Goal: Find contact information: Obtain details needed to contact an individual or organization

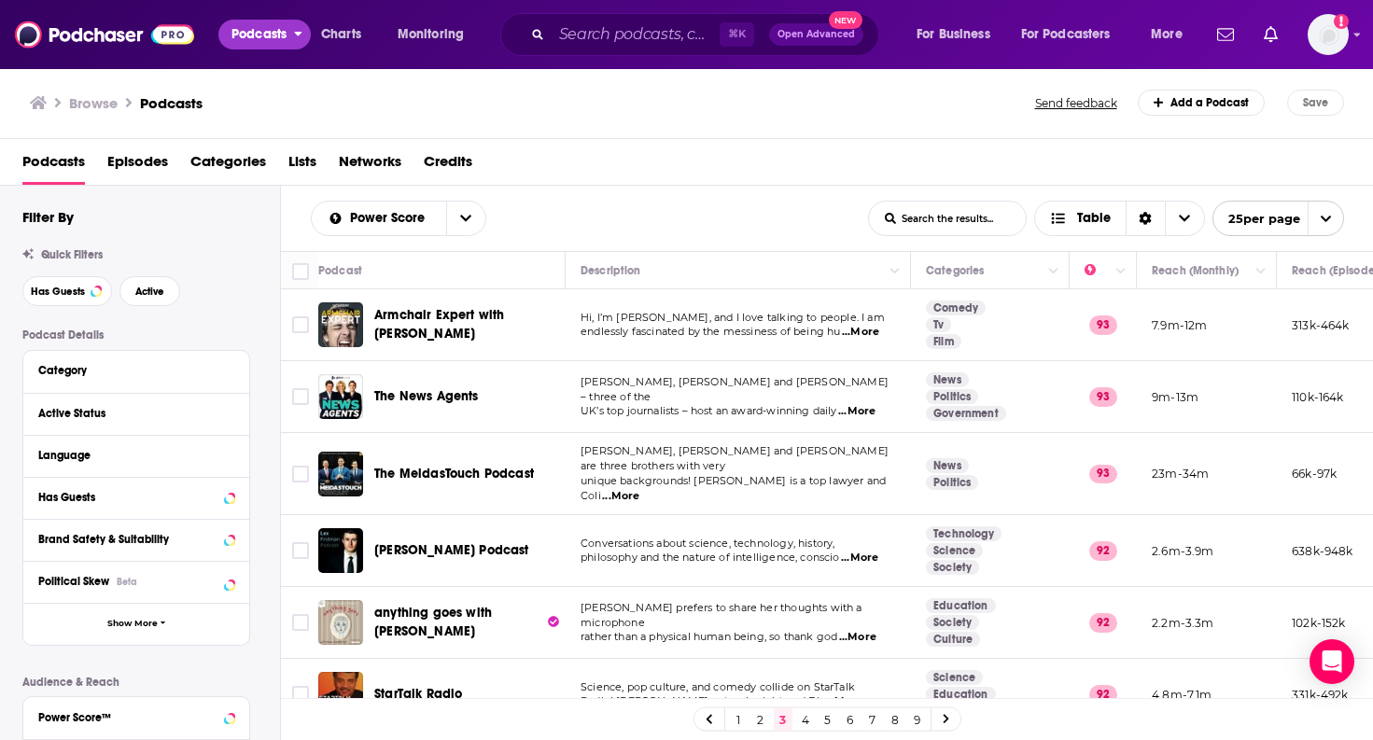
click at [265, 23] on span "Podcasts" at bounding box center [259, 34] width 55 height 26
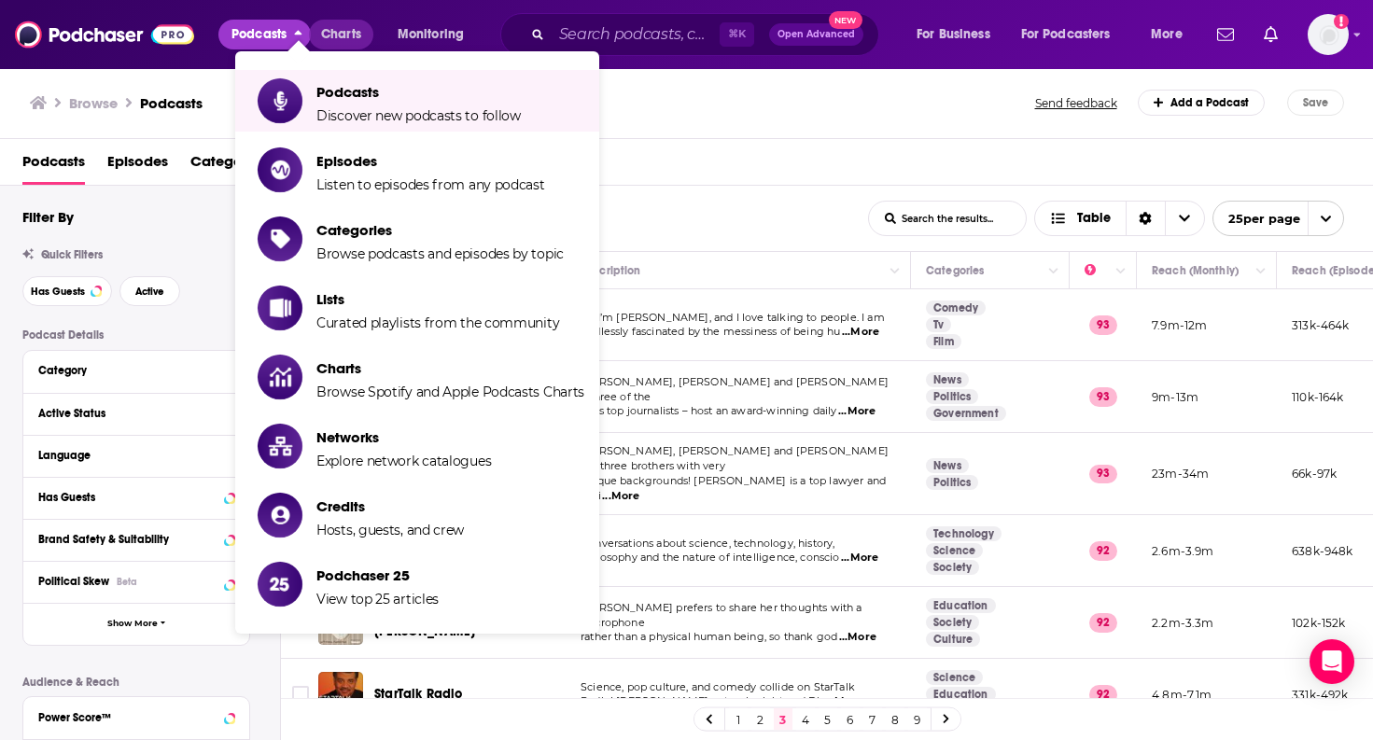
click at [346, 37] on span "Charts" at bounding box center [341, 34] width 40 height 26
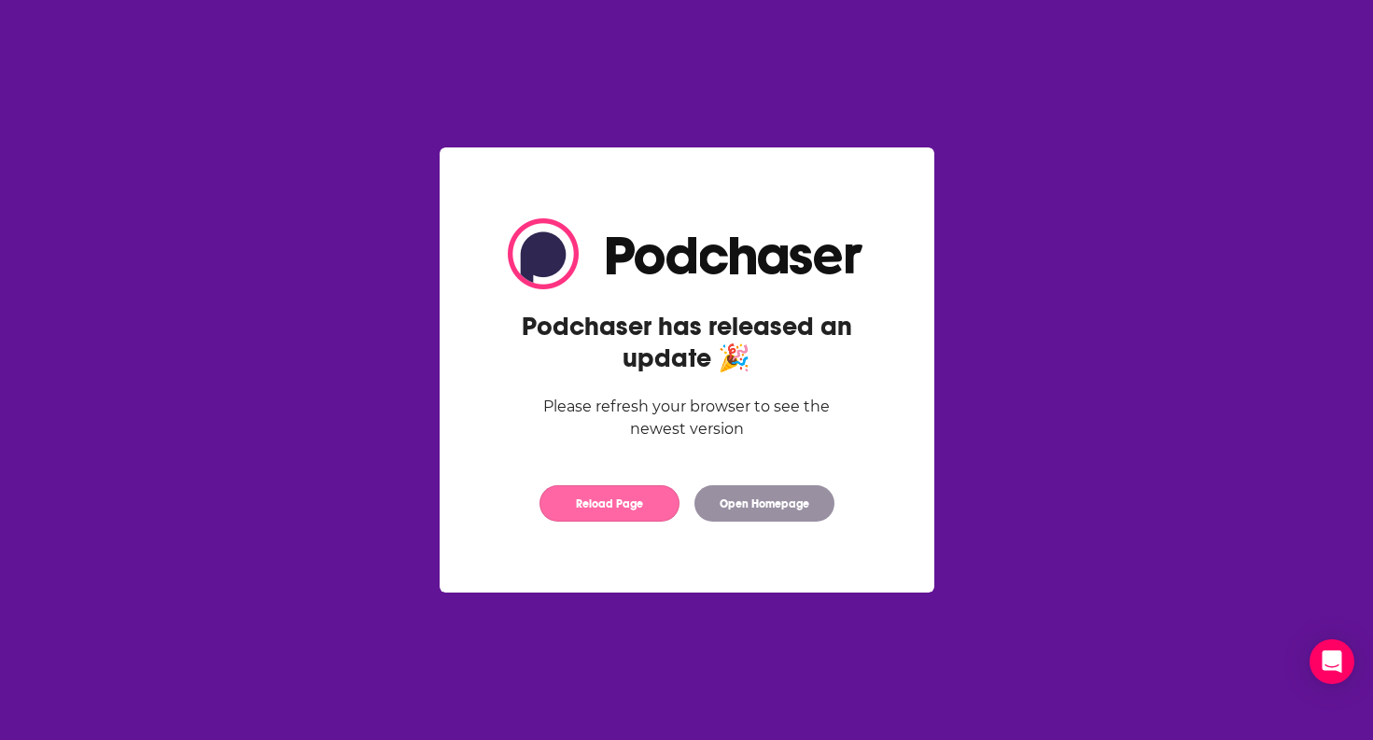
click at [628, 492] on button "Reload Page" at bounding box center [610, 503] width 140 height 36
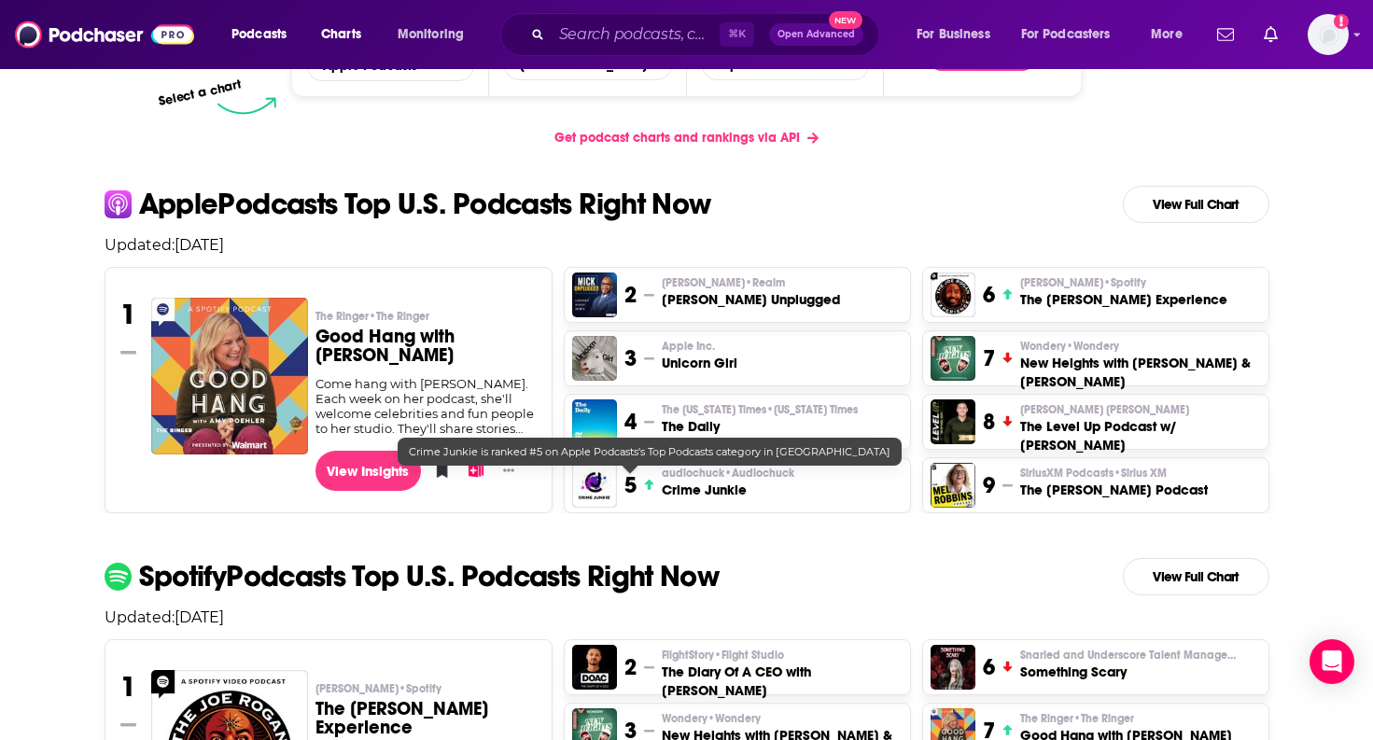
scroll to position [341, 0]
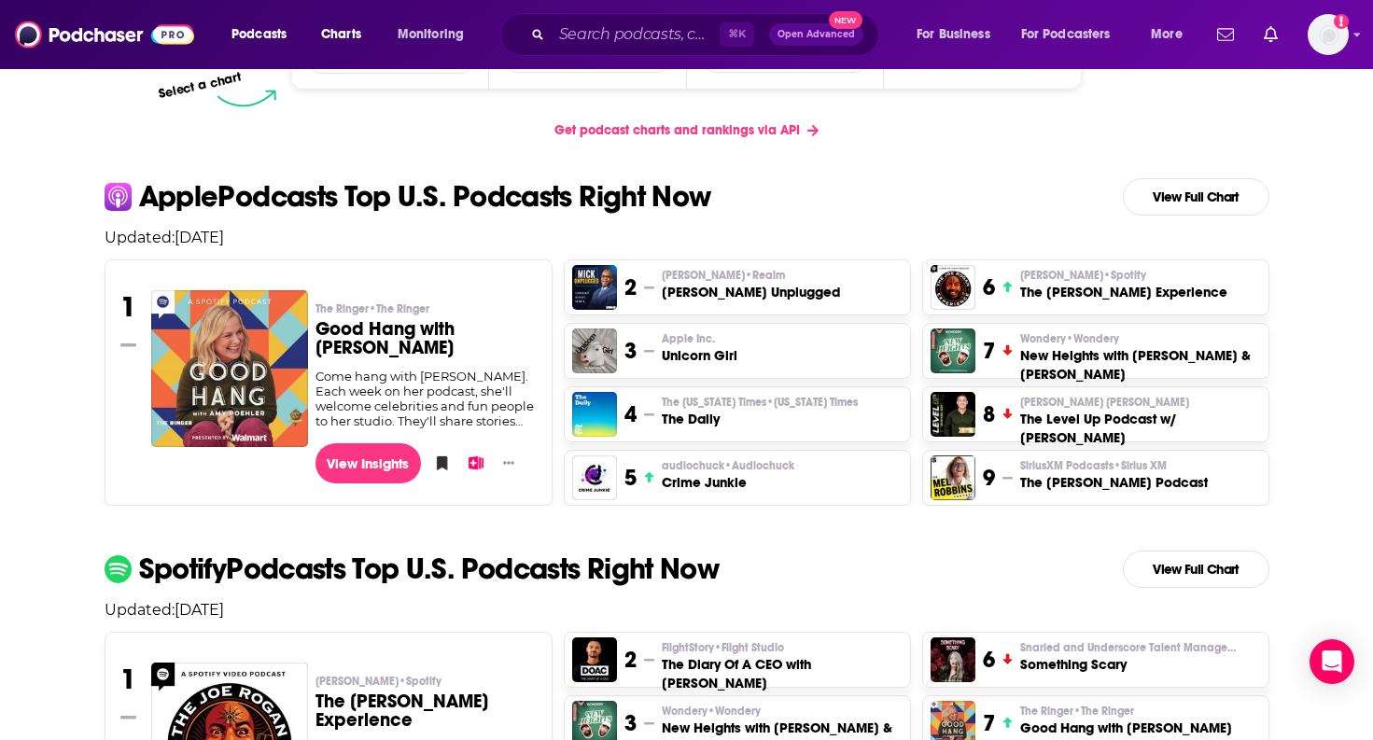
click at [716, 352] on h3 "Unicorn Girl" at bounding box center [700, 355] width 76 height 19
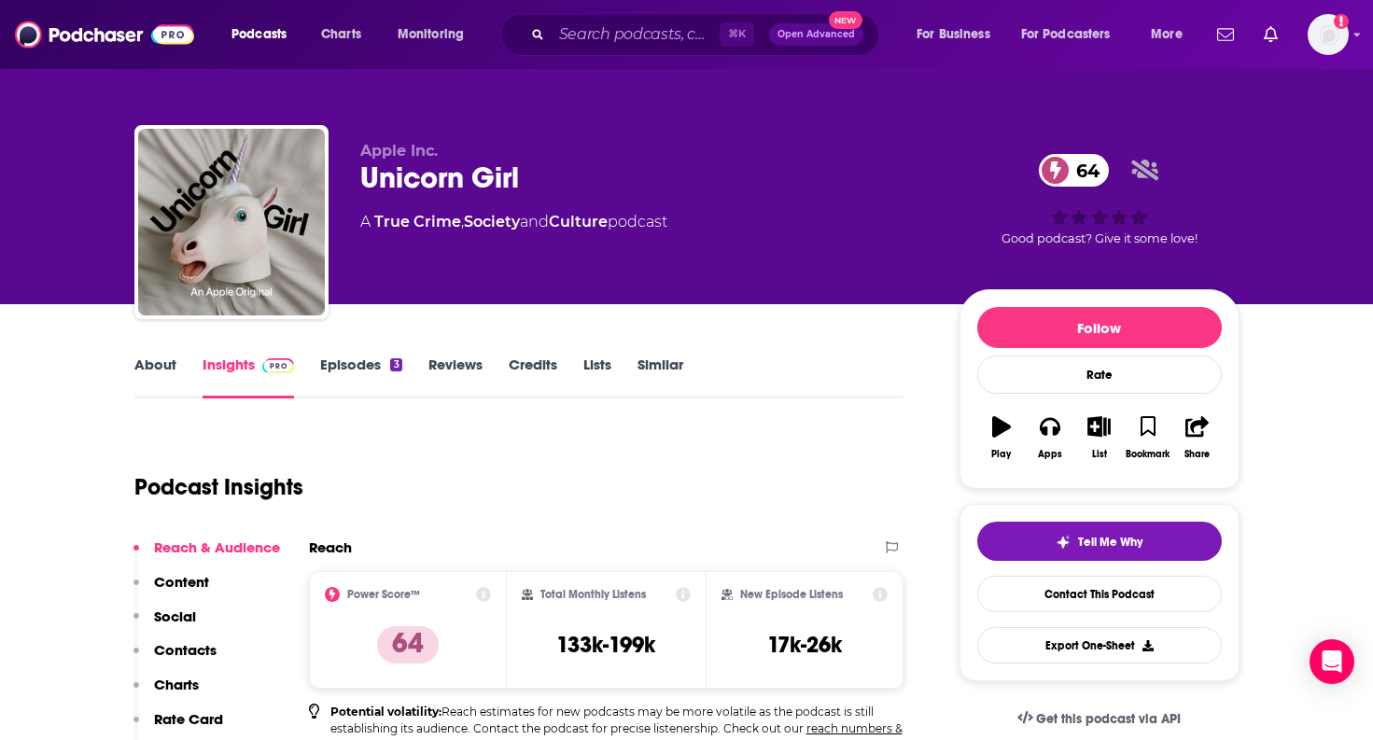
click at [373, 356] on link "Episodes 3" at bounding box center [360, 377] width 81 height 43
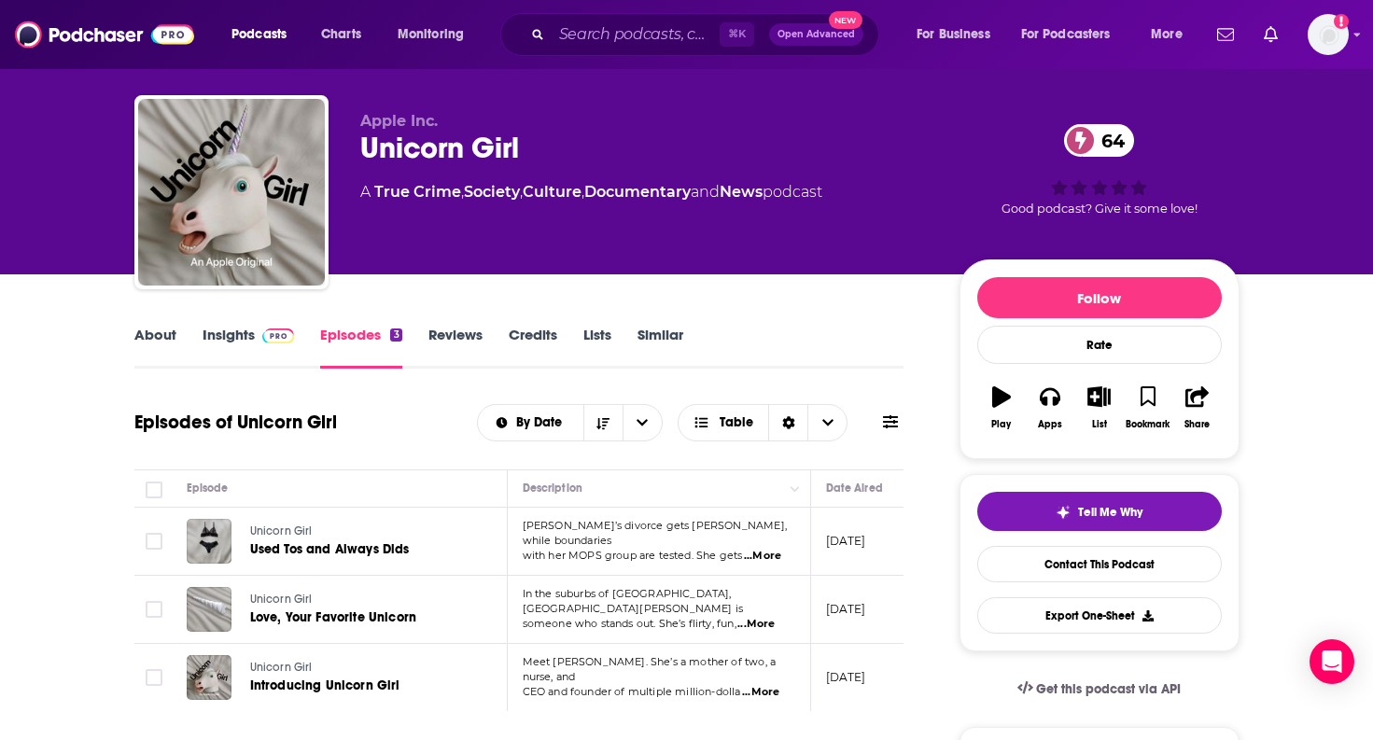
scroll to position [32, 0]
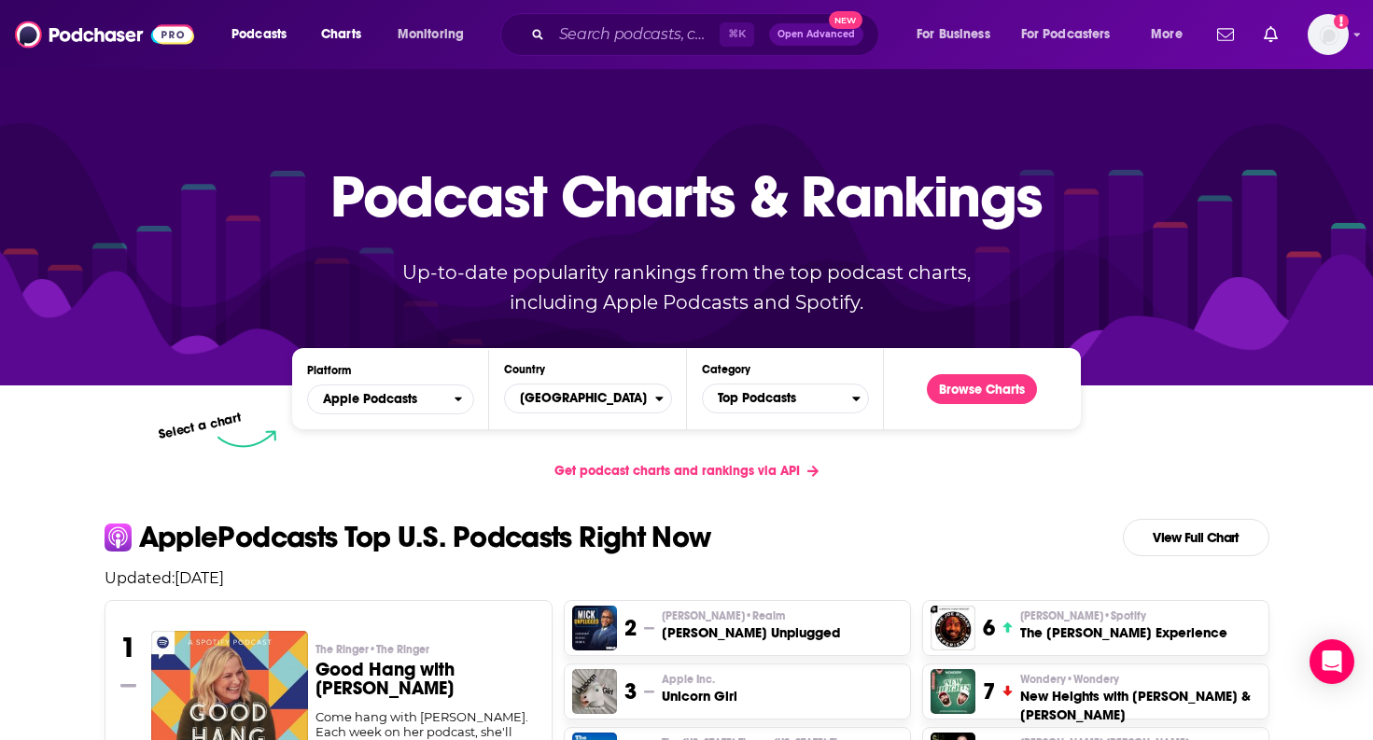
click at [405, 671] on h3 "Good Hang with Amy Poehler" at bounding box center [426, 679] width 221 height 37
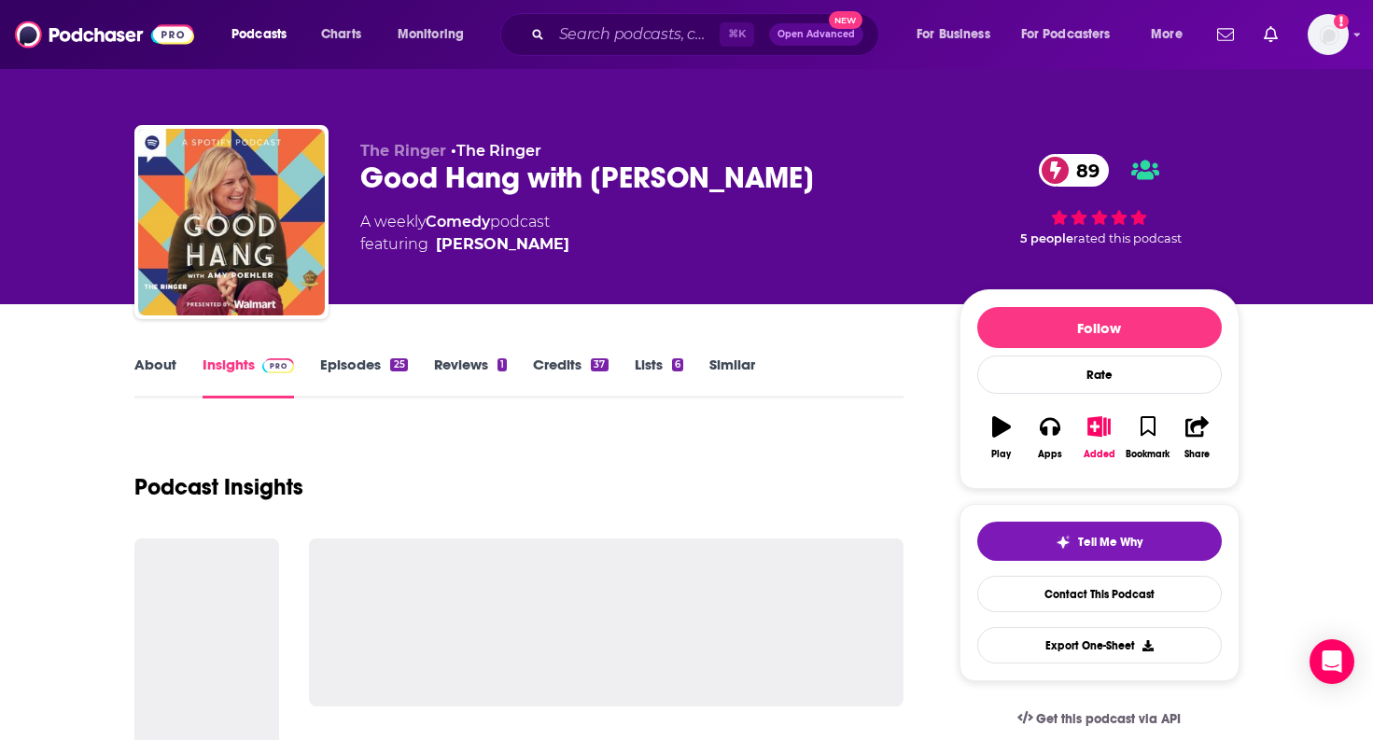
click at [366, 362] on link "Episodes 25" at bounding box center [363, 377] width 87 height 43
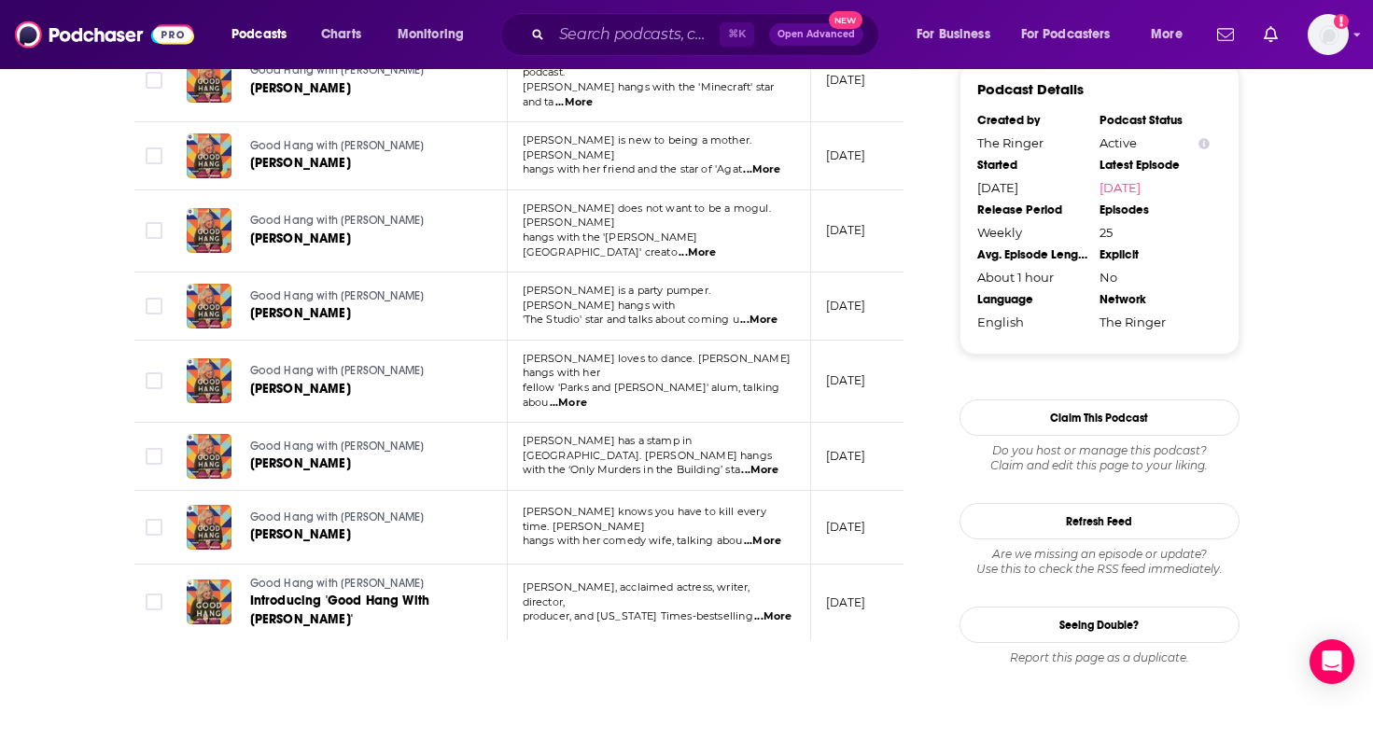
scroll to position [1750, 0]
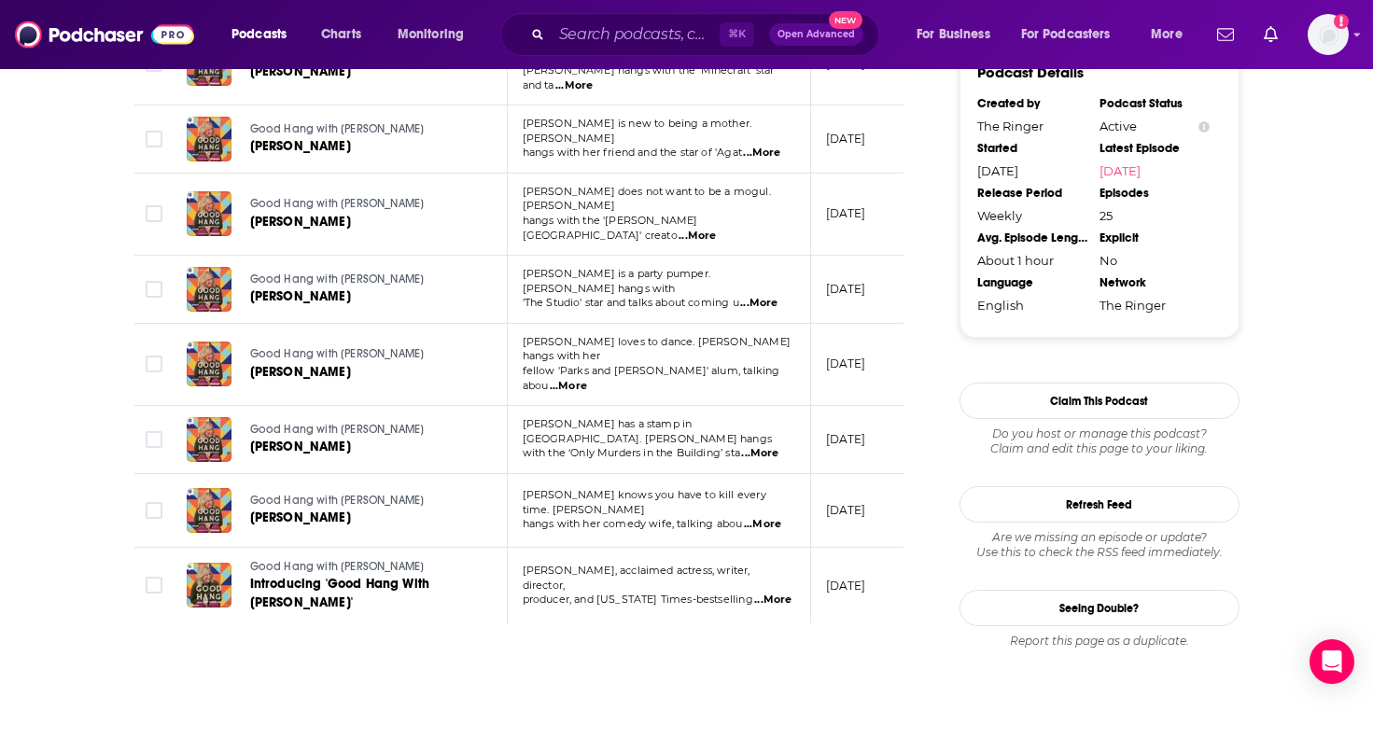
click at [777, 593] on span "...More" at bounding box center [772, 600] width 37 height 15
click at [769, 517] on span "...More" at bounding box center [762, 524] width 37 height 15
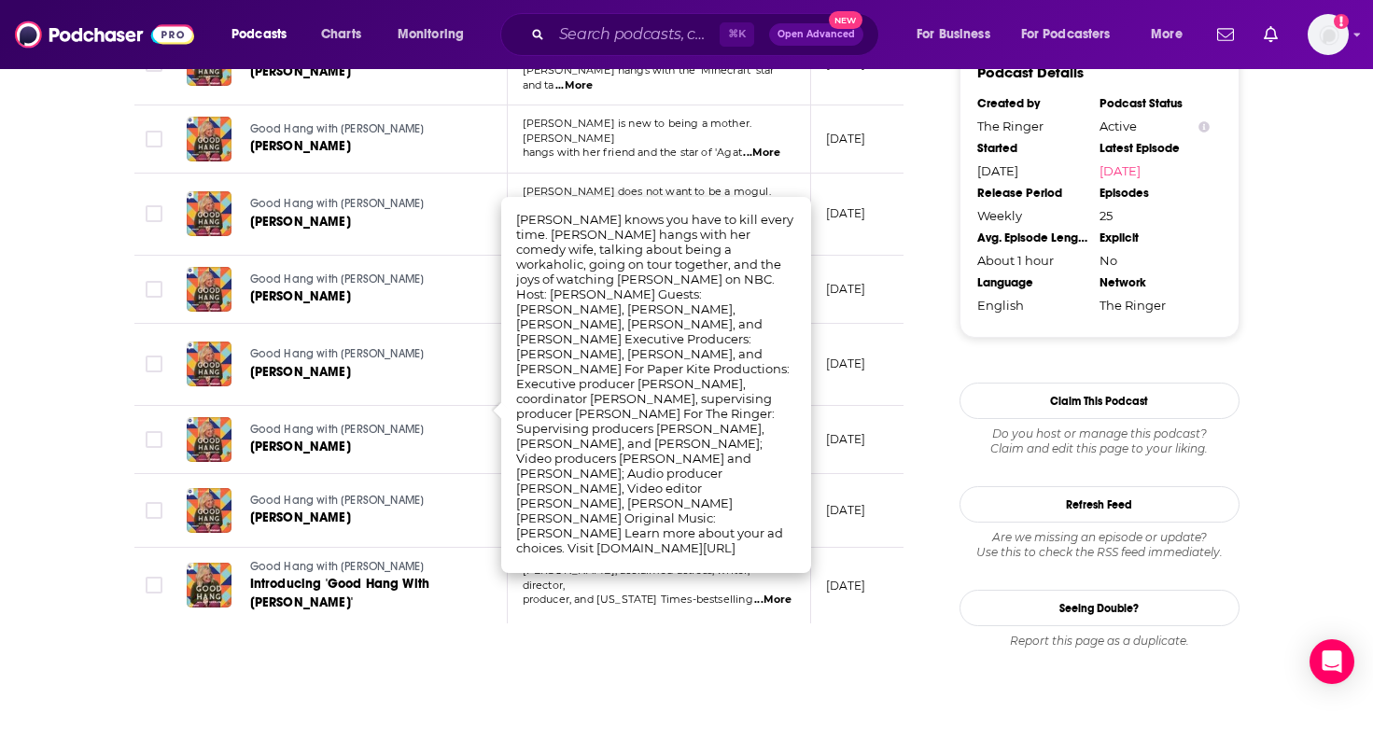
scroll to position [1763, 0]
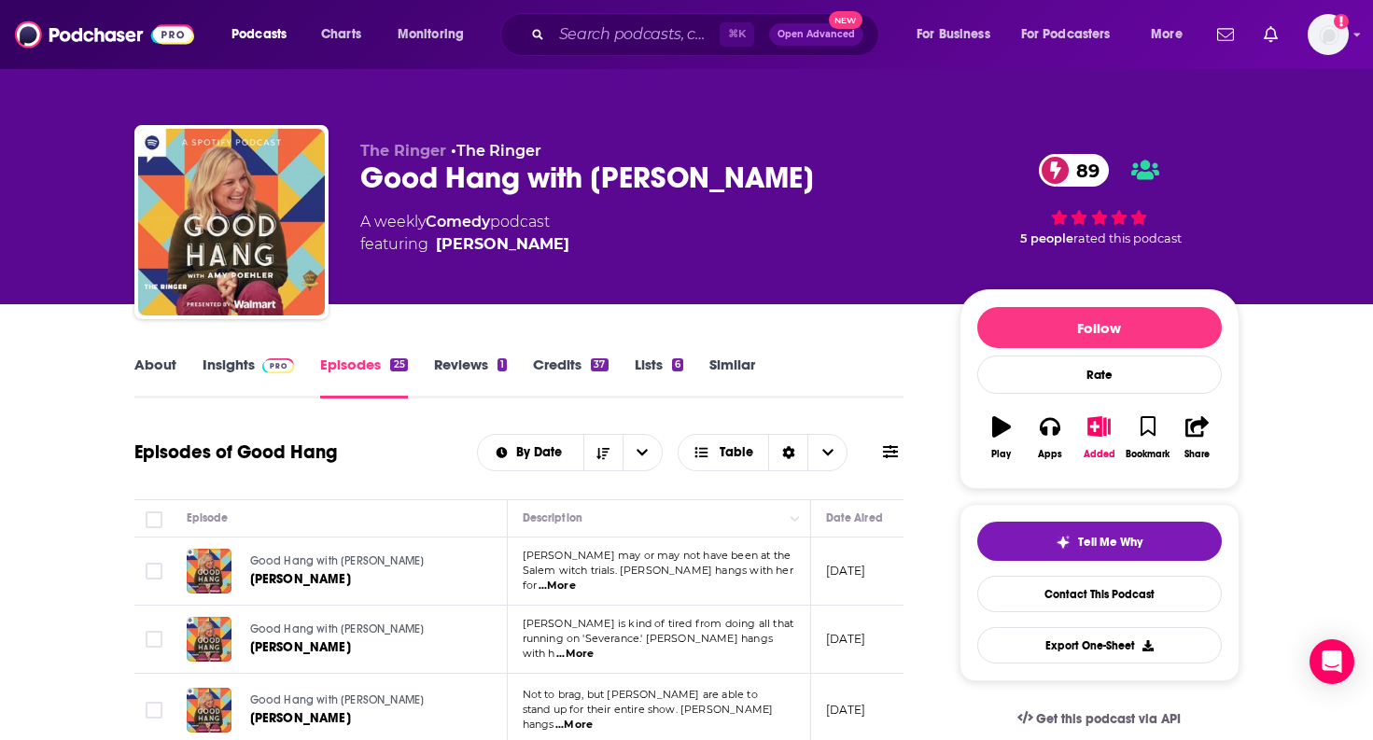
scroll to position [0, 0]
click at [148, 368] on link "About" at bounding box center [155, 377] width 42 height 43
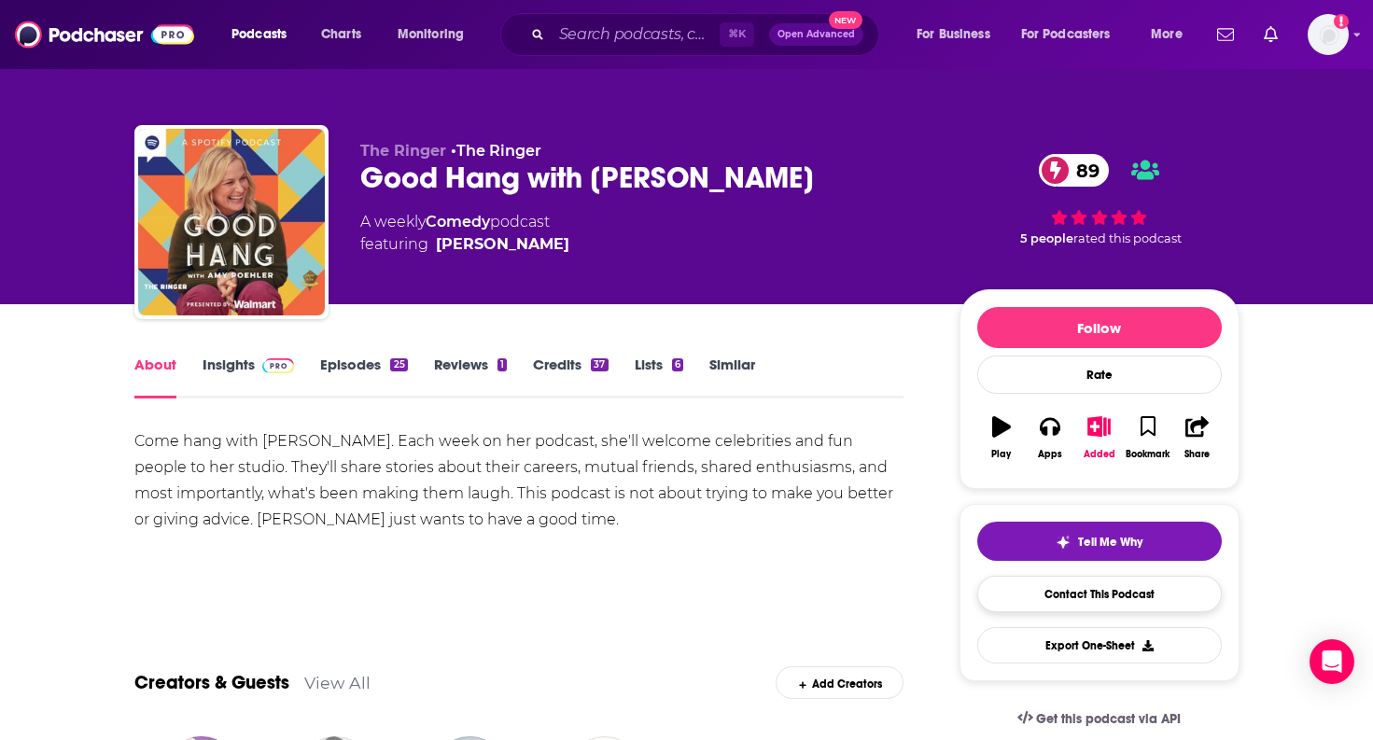
click at [1066, 600] on link "Contact This Podcast" at bounding box center [1099, 594] width 245 height 36
